Goal: Transaction & Acquisition: Purchase product/service

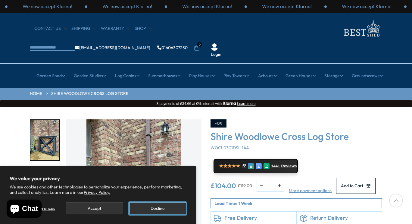
click at [159, 205] on button "Decline" at bounding box center [157, 208] width 57 height 12
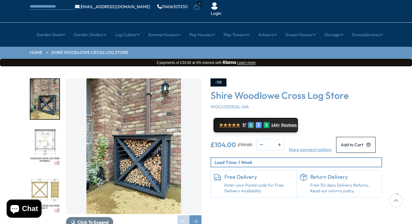
scroll to position [43, 0]
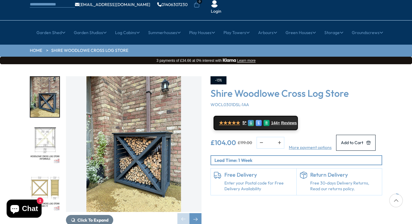
click at [49, 127] on img "2 / 7" at bounding box center [44, 144] width 29 height 40
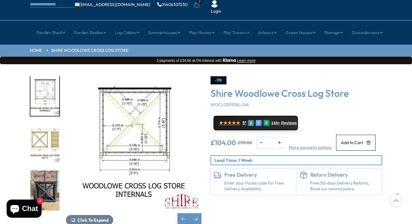
click at [49, 178] on img "4 / 7" at bounding box center [44, 190] width 29 height 40
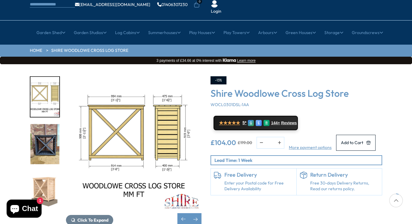
click at [45, 125] on img "4 / 7" at bounding box center [44, 144] width 29 height 40
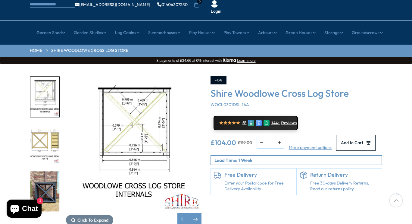
click at [51, 176] on img "4 / 7" at bounding box center [44, 191] width 29 height 40
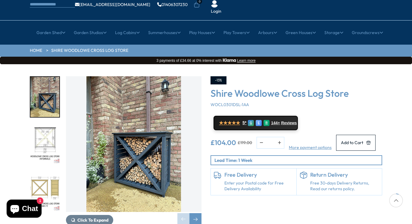
click at [51, 84] on img "1 / 7" at bounding box center [44, 97] width 29 height 40
click at [48, 172] on img "3 / 7" at bounding box center [44, 191] width 29 height 40
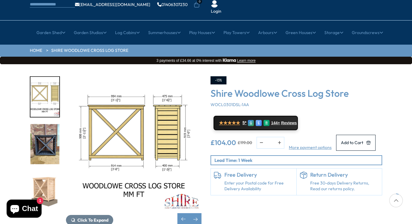
click at [42, 174] on img "5 / 7" at bounding box center [44, 191] width 29 height 40
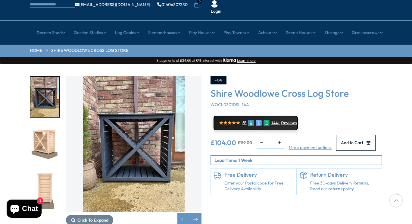
click at [45, 129] on img "5 / 7" at bounding box center [44, 144] width 29 height 40
click at [43, 123] on img "5 / 7" at bounding box center [44, 143] width 29 height 40
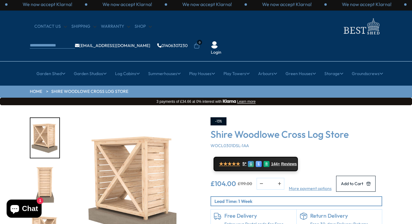
scroll to position [2, 0]
